Goal: Find specific page/section: Find specific page/section

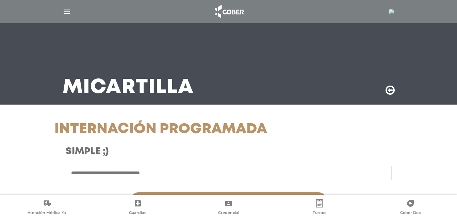
click at [69, 10] on img "button" at bounding box center [67, 11] width 8 height 8
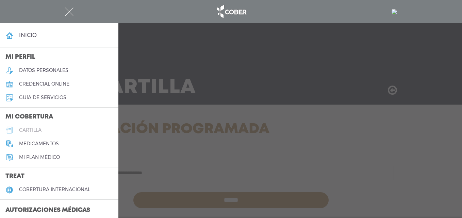
click at [37, 127] on link "cartilla" at bounding box center [59, 130] width 118 height 14
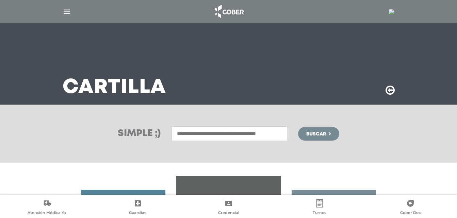
click at [224, 134] on input "text" at bounding box center [229, 133] width 116 height 15
type input "******"
click at [298, 127] on button "Buscar" at bounding box center [318, 134] width 41 height 14
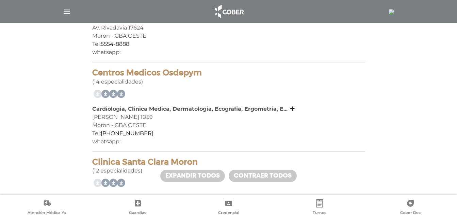
scroll to position [238, 0]
